Goal: Information Seeking & Learning: Learn about a topic

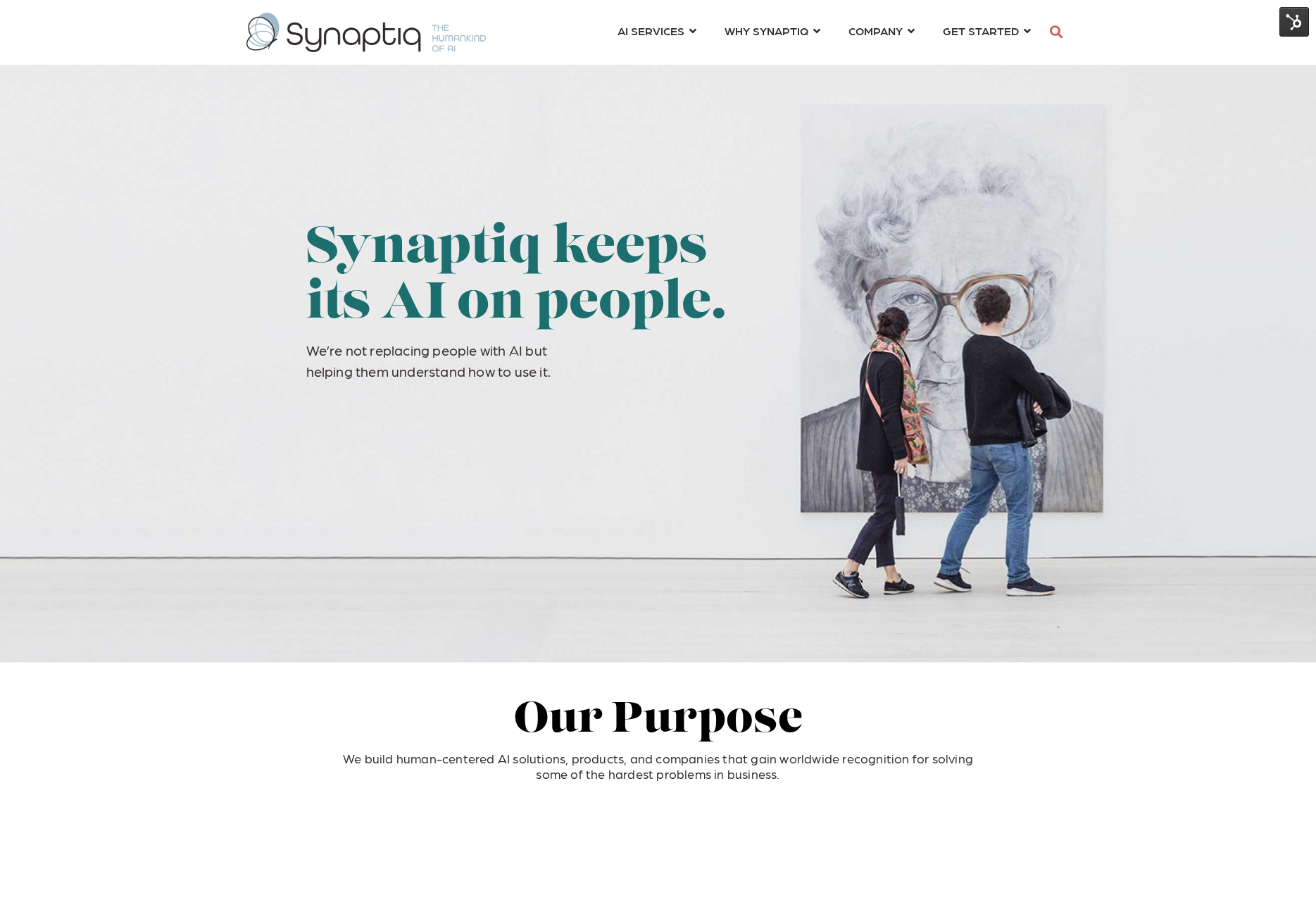
click at [1290, 30] on img at bounding box center [1294, 22] width 30 height 30
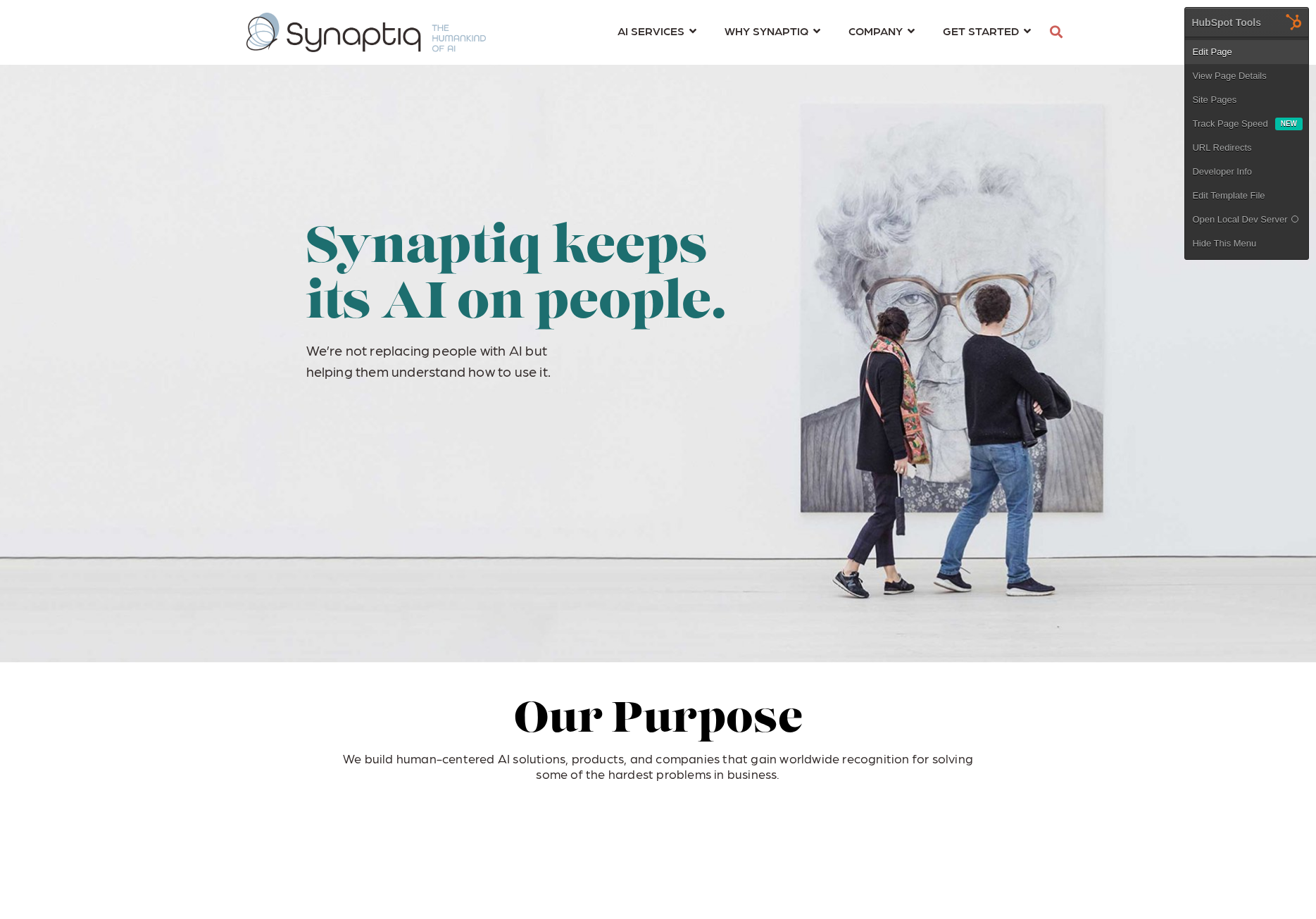
click at [1207, 54] on link "Edit Page" at bounding box center [1247, 52] width 123 height 24
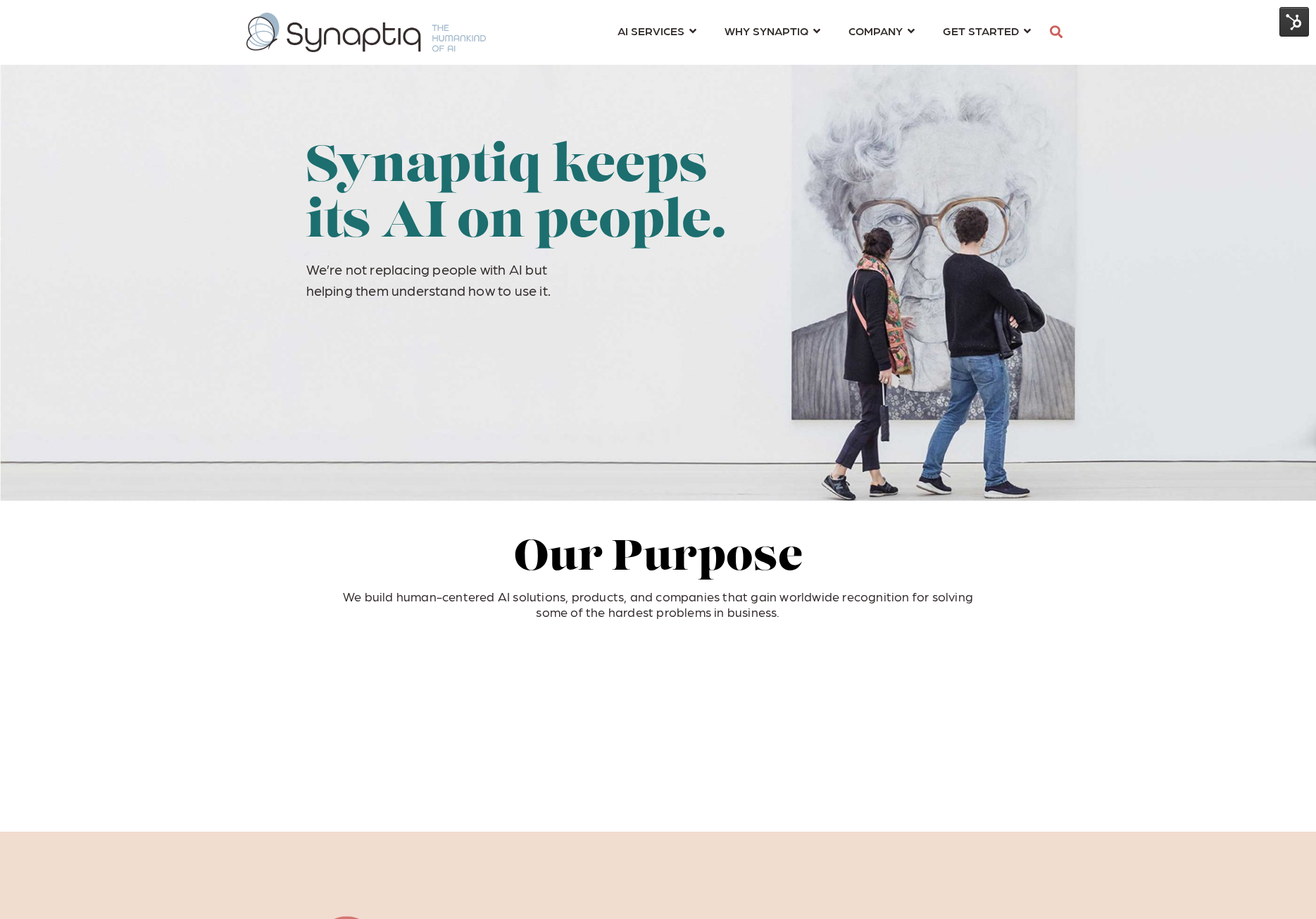
click at [1289, 28] on img at bounding box center [1294, 22] width 30 height 30
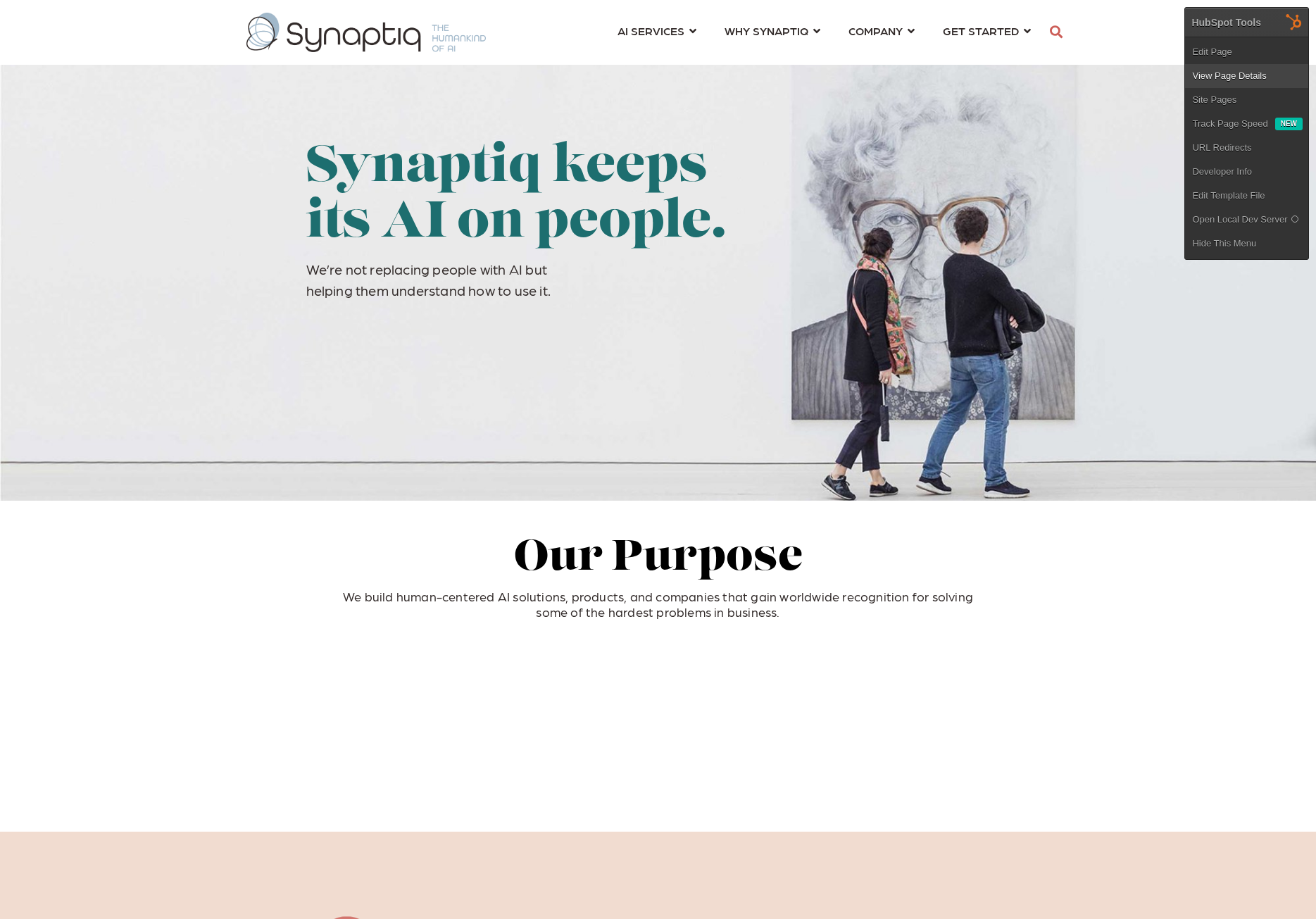
click at [1240, 72] on link "View Page Details" at bounding box center [1247, 75] width 123 height 24
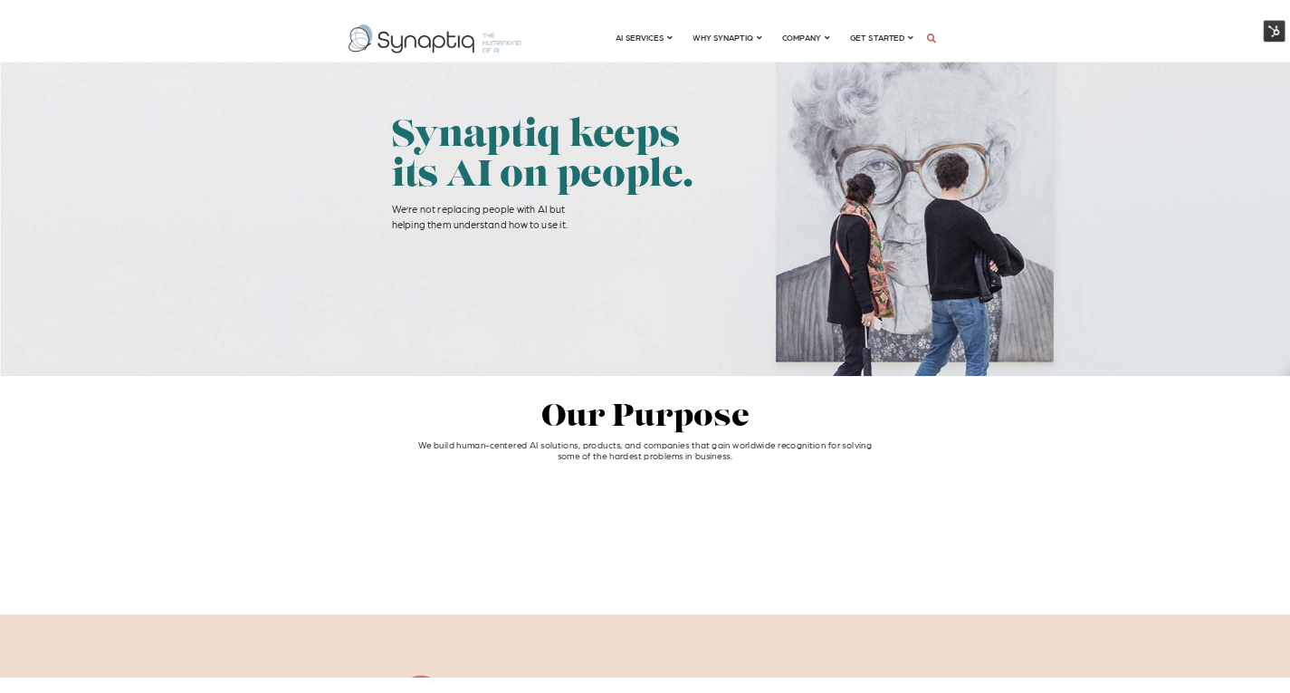
scroll to position [0, 8]
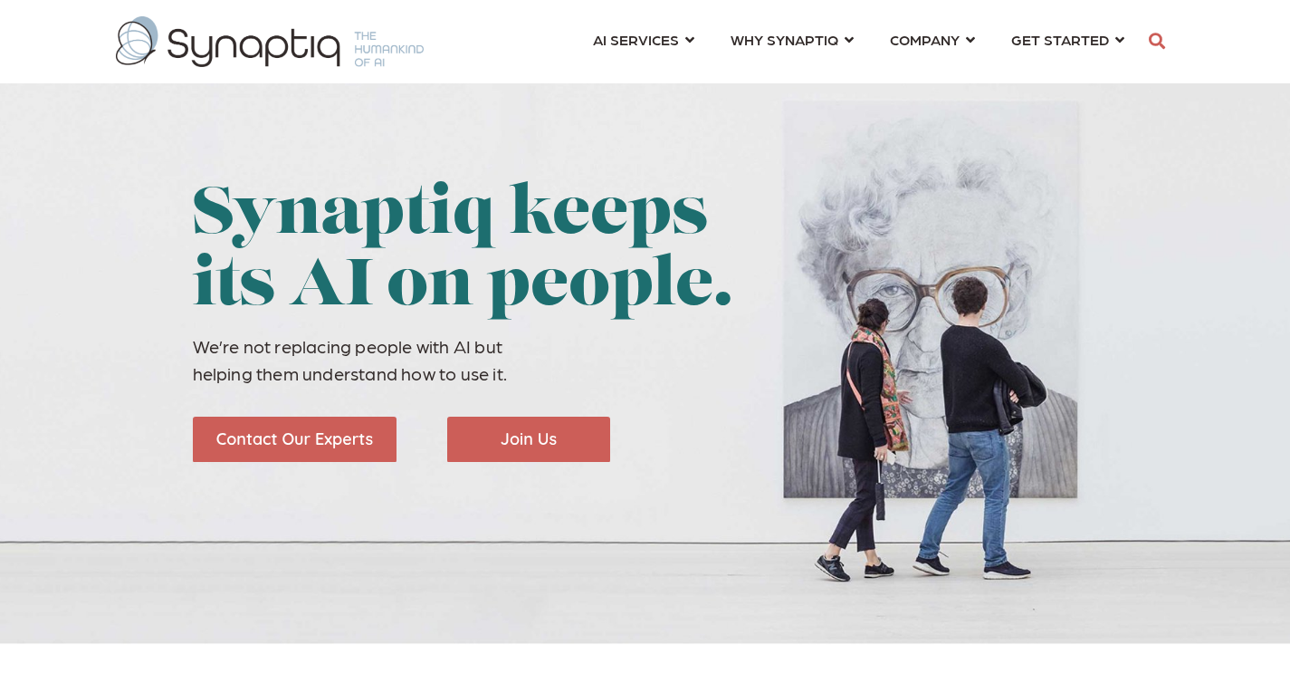
scroll to position [0, 8]
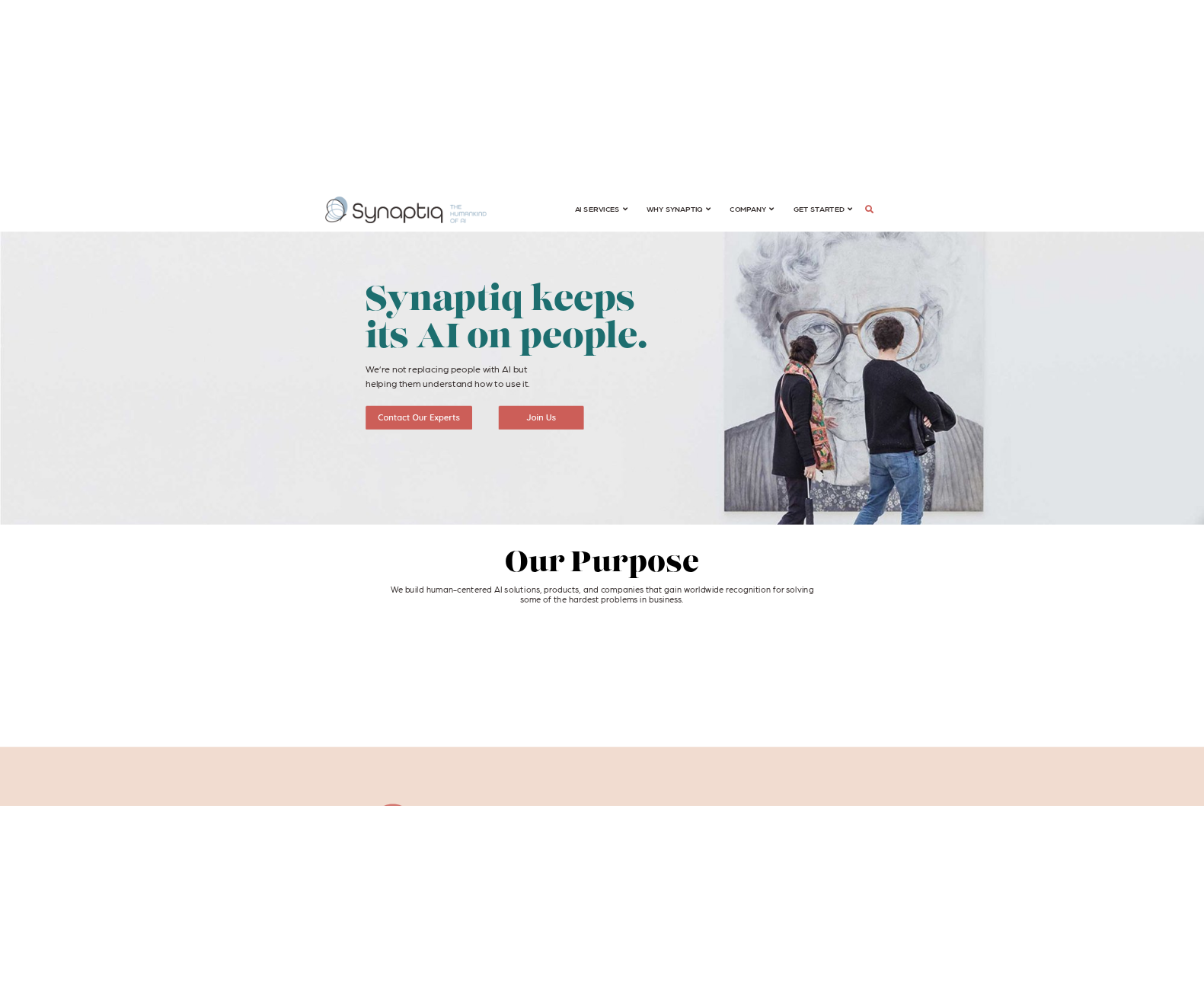
scroll to position [0, 7]
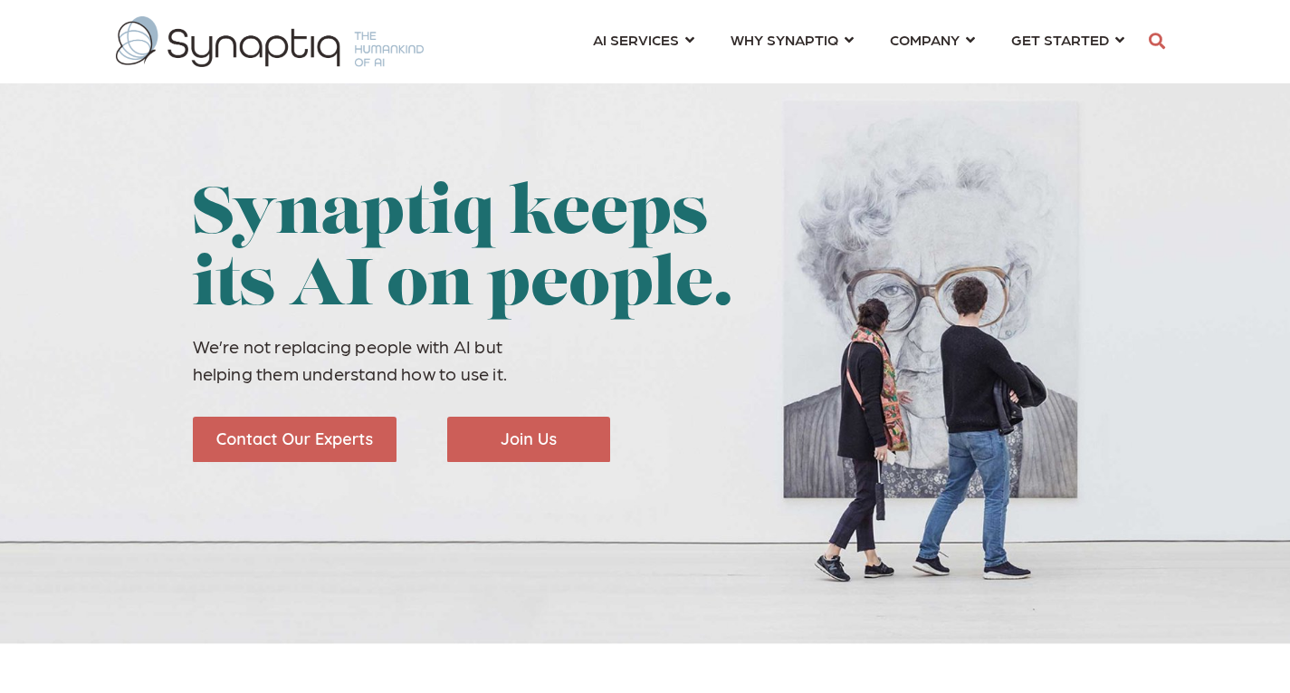
scroll to position [0, 8]
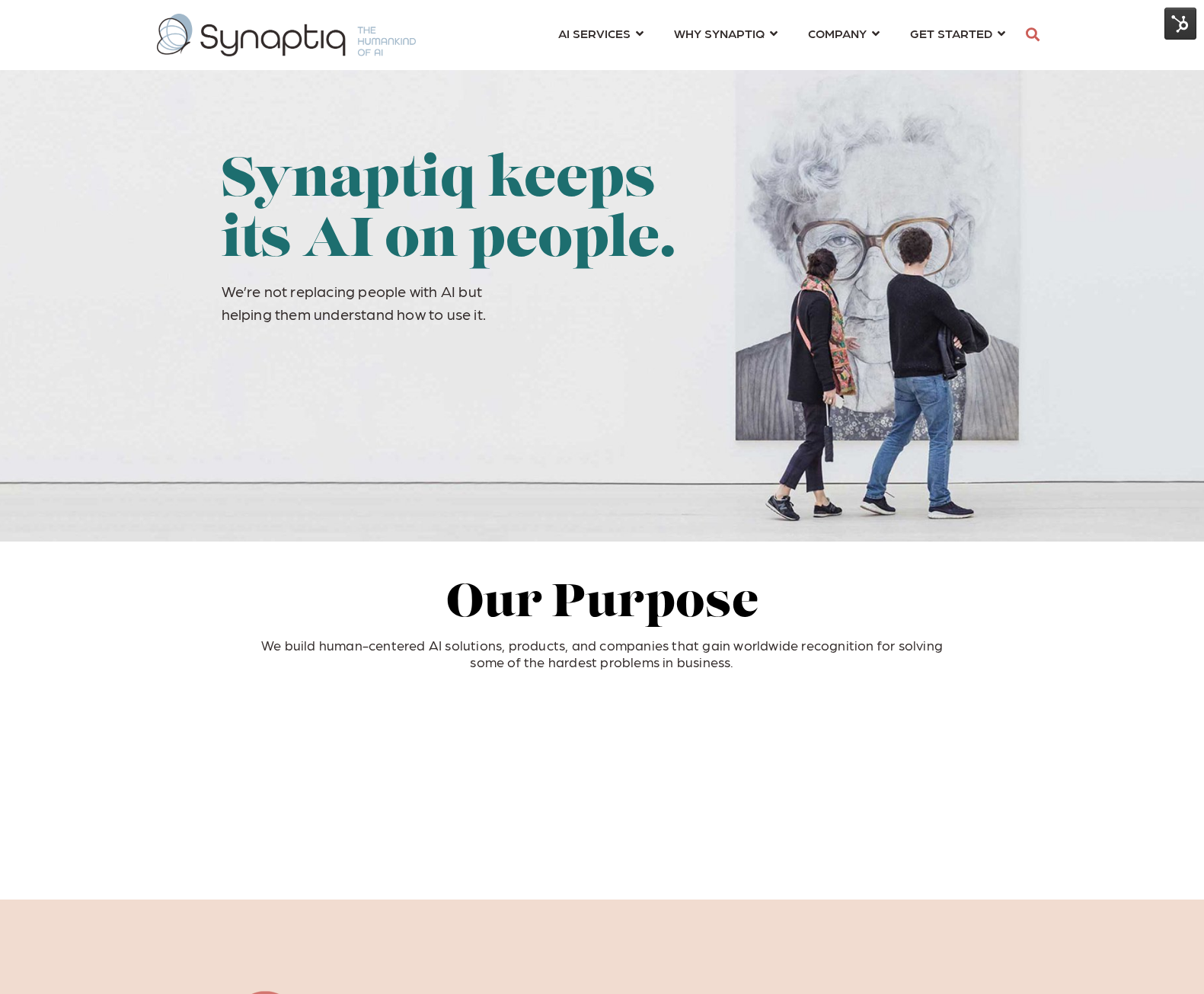
click at [74, 310] on div "Synaptiq keeps its AI on people. We’re not replacing people with AI but helping…" at bounding box center [602, 271] width 1204 height 542
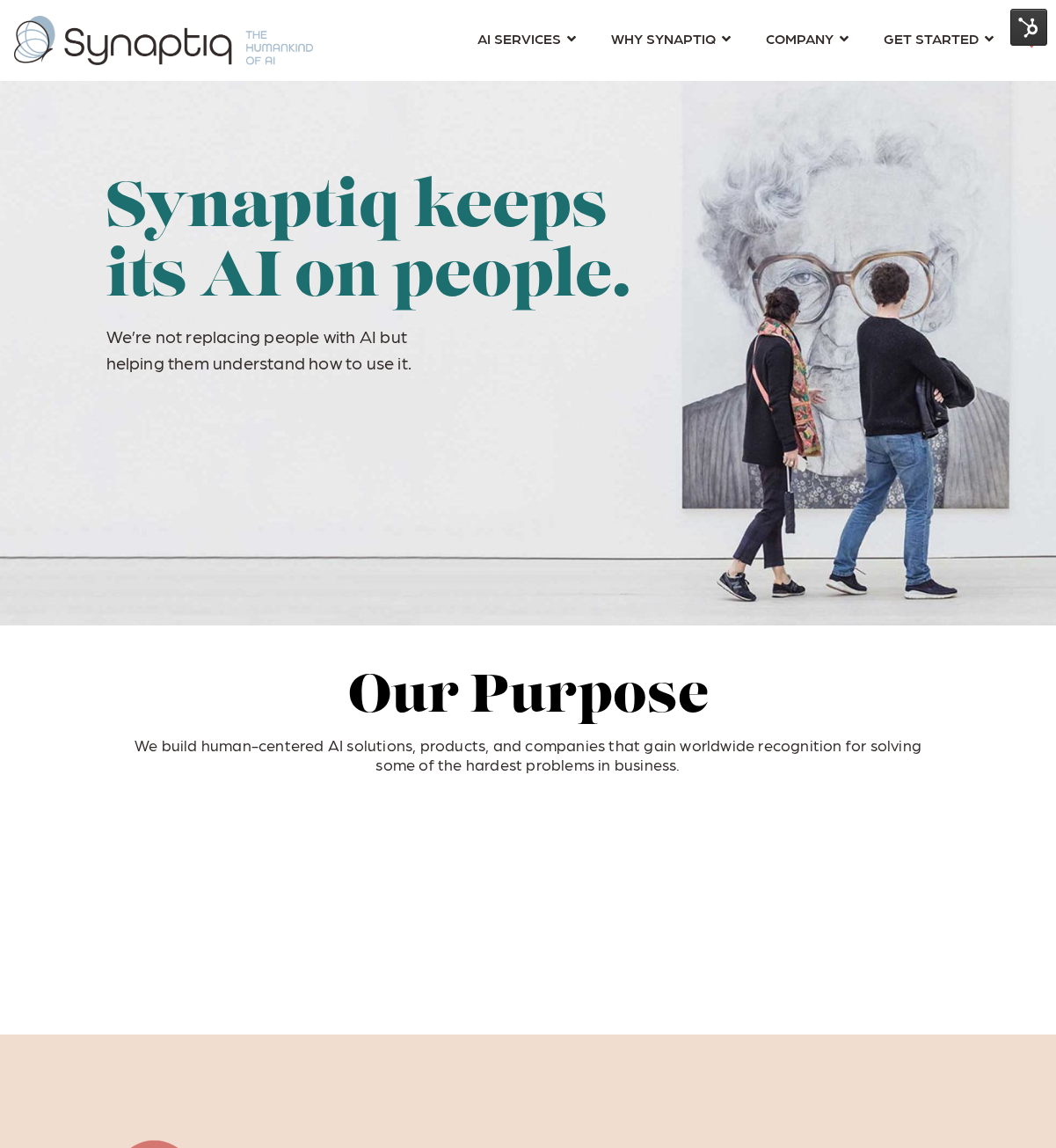
click at [32, 302] on div "Synaptiq keeps its AI on people. We’re not replacing people with AI but helping…" at bounding box center [528, 313] width 1056 height 625
